Goal: Information Seeking & Learning: Find specific page/section

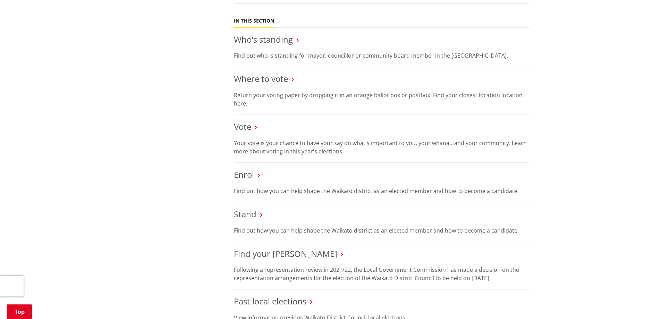
scroll to position [312, 0]
click at [263, 78] on link "Where to vote" at bounding box center [261, 78] width 54 height 11
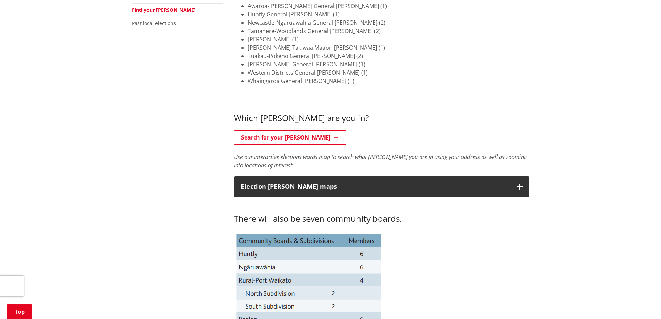
scroll to position [243, 0]
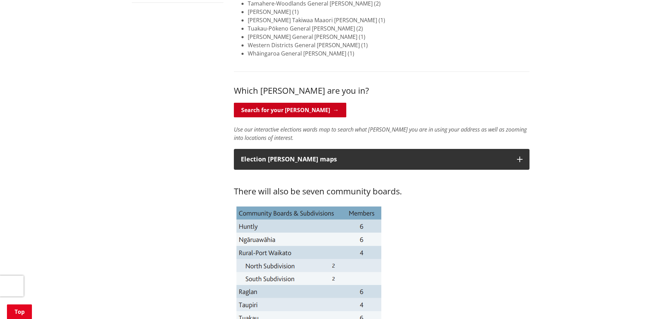
click at [305, 109] on link "Search for your ward" at bounding box center [290, 110] width 112 height 15
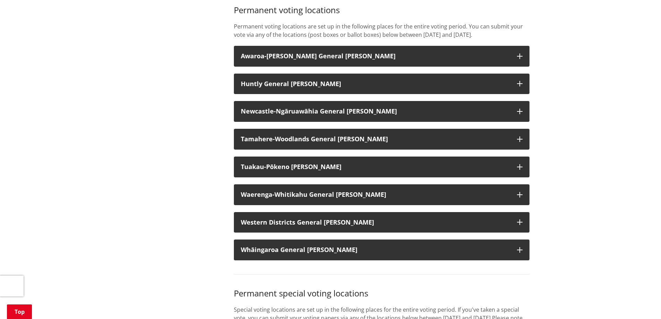
scroll to position [590, 0]
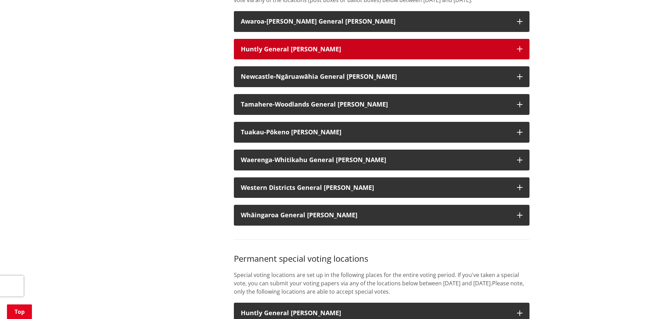
click at [499, 53] on h3 "Huntly General Ward" at bounding box center [375, 49] width 269 height 7
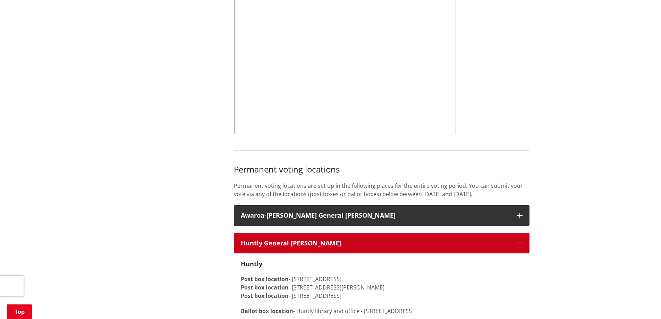
scroll to position [382, 0]
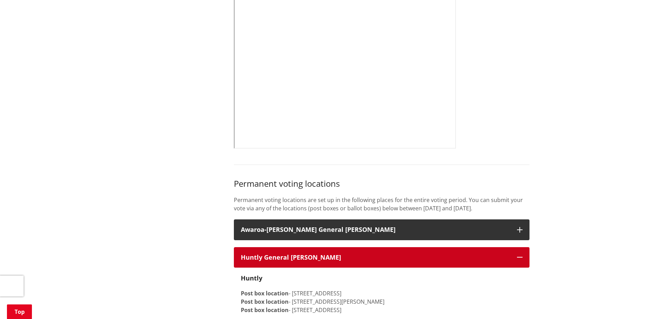
click at [514, 265] on button "Huntly General Ward" at bounding box center [382, 257] width 296 height 21
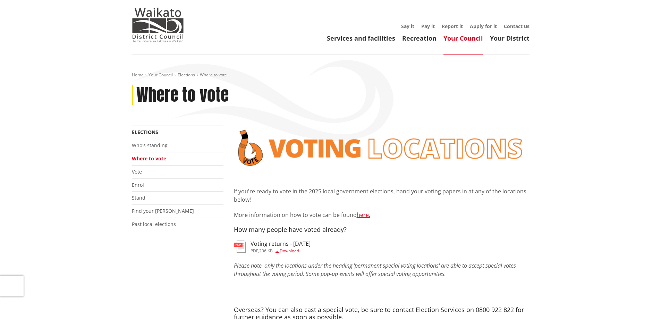
scroll to position [0, 0]
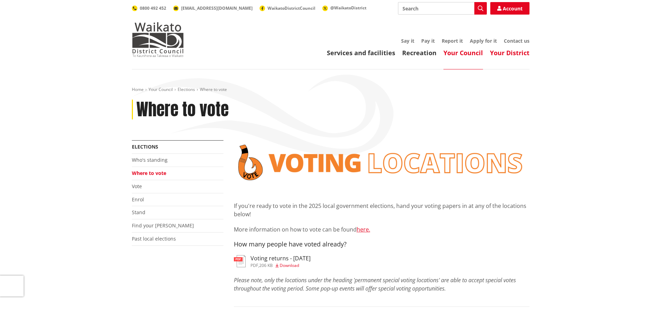
click at [508, 56] on link "Your District" at bounding box center [510, 53] width 40 height 8
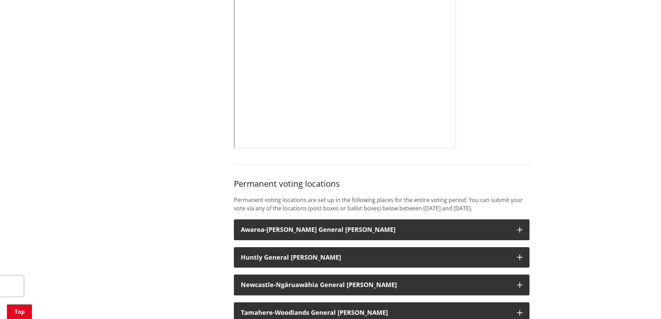
scroll to position [451, 0]
